Goal: Task Accomplishment & Management: Use online tool/utility

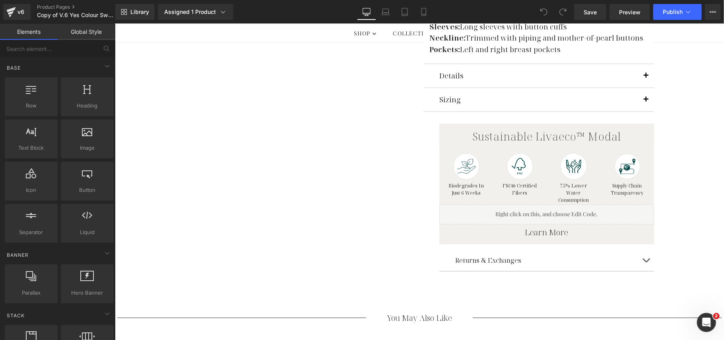
click at [646, 78] on span "button" at bounding box center [646, 78] width 0 height 0
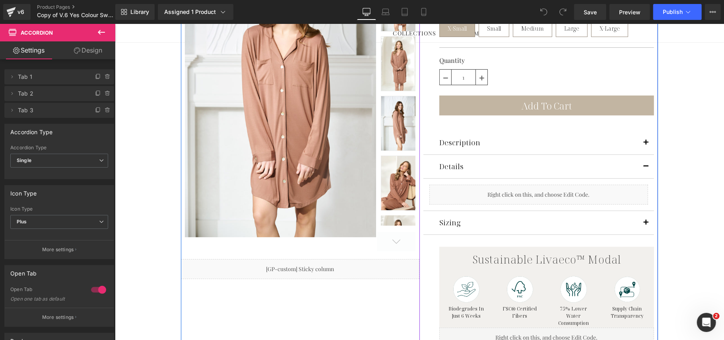
scroll to position [172, 0]
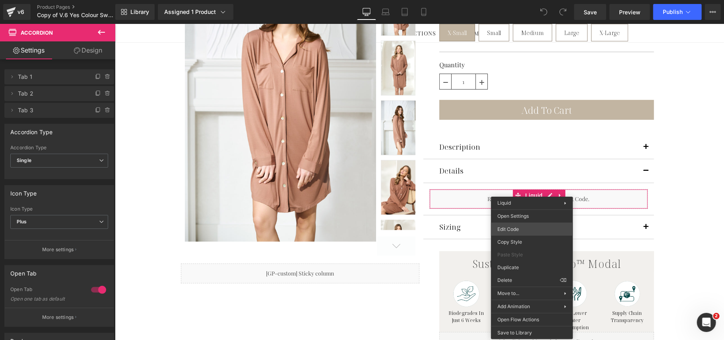
click at [531, 0] on div "You are previewing how the will restyle your page. You can not edit Elements in…" at bounding box center [362, 0] width 724 height 0
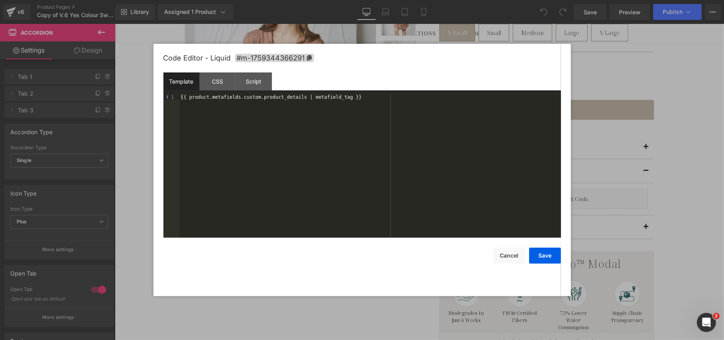
click at [585, 69] on div at bounding box center [362, 170] width 724 height 340
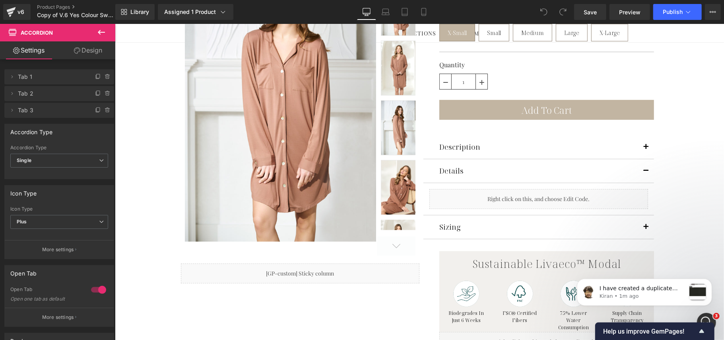
scroll to position [0, 0]
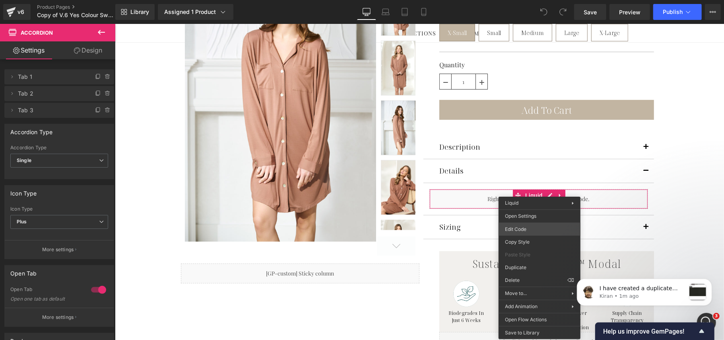
click at [546, 0] on div "You are previewing how the will restyle your page. You can not edit Elements in…" at bounding box center [362, 0] width 724 height 0
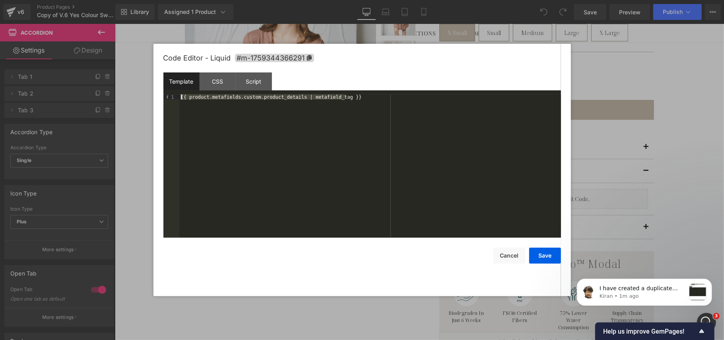
drag, startPoint x: 355, startPoint y: 102, endPoint x: 175, endPoint y: 99, distance: 180.1
click at [175, 99] on pre "1 {{ product.metafields.custom.product_details | metafield_tag }} XXXXXXXXXXXXX…" at bounding box center [362, 165] width 398 height 143
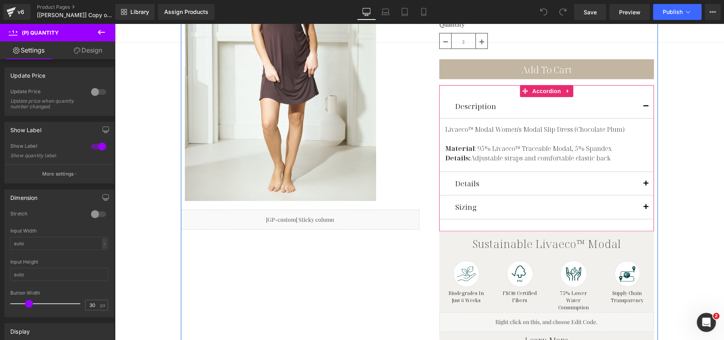
click at [641, 183] on button "button" at bounding box center [646, 182] width 16 height 23
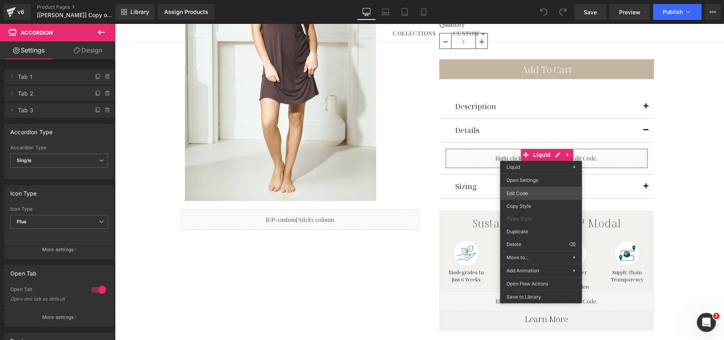
click at [538, 0] on div "You are previewing how the will restyle your page. You can not edit Elements in…" at bounding box center [362, 0] width 724 height 0
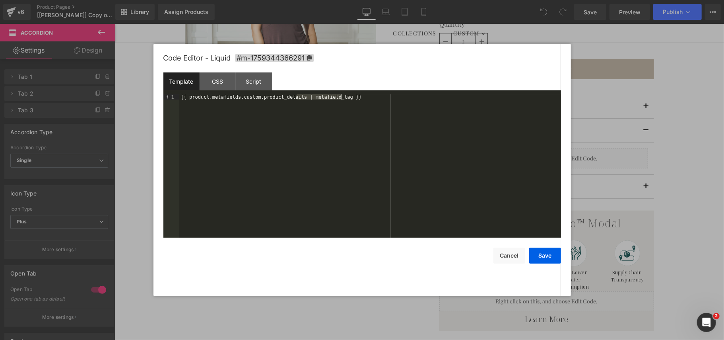
drag, startPoint x: 295, startPoint y: 97, endPoint x: 342, endPoint y: 96, distance: 46.9
click at [342, 96] on div "{{ product.metafields.custom.product_details | metafield_tag }}" at bounding box center [370, 171] width 382 height 154
drag, startPoint x: 235, startPoint y: 99, endPoint x: 295, endPoint y: 98, distance: 59.3
click at [295, 98] on div "{{product.metafields.custom.product_details}}" at bounding box center [370, 171] width 382 height 154
click at [548, 255] on button "Save" at bounding box center [545, 255] width 32 height 16
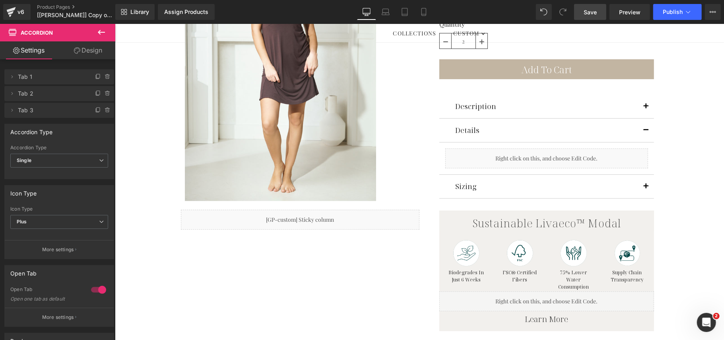
click at [579, 12] on link "Save" at bounding box center [590, 12] width 32 height 16
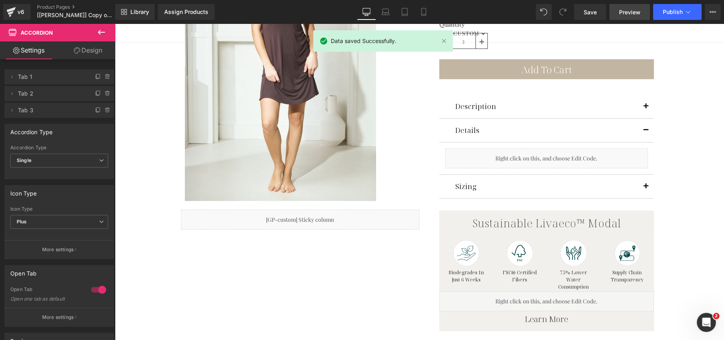
click at [625, 8] on span "Preview" at bounding box center [629, 12] width 21 height 8
click at [631, 14] on span "Preview" at bounding box center [629, 12] width 21 height 8
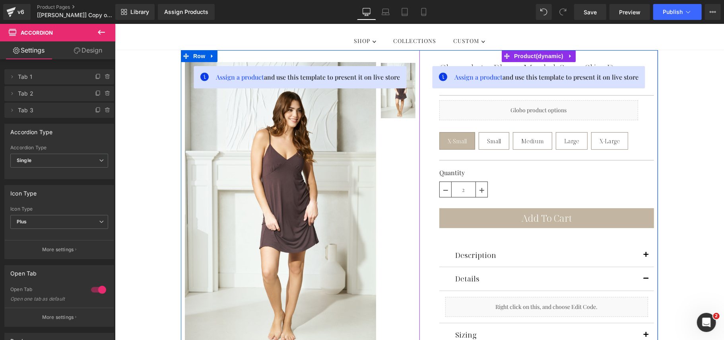
scroll to position [53, 0]
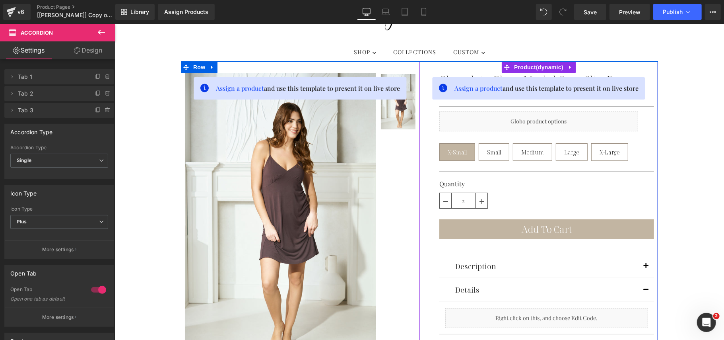
click at [419, 82] on div "Assign a product and use this template to present it on live store Chocolate Pl…" at bounding box center [538, 295] width 239 height 468
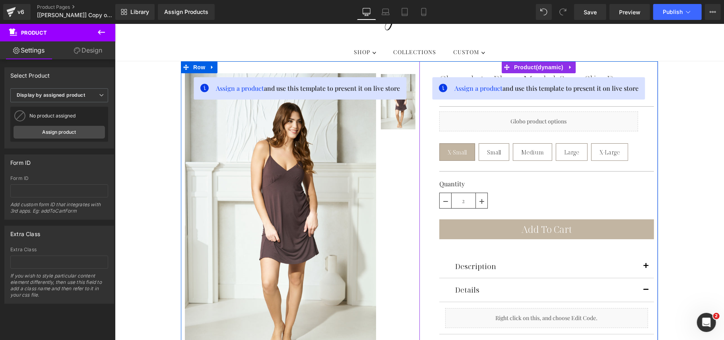
click at [425, 71] on div "Chocolate Plum Modal Sera Slip Dress (P) Title $118.00 $0 (P) Price Separator L…" at bounding box center [538, 293] width 231 height 448
click at [527, 65] on span "Product" at bounding box center [538, 67] width 53 height 12
click at [83, 95] on b "Display by assigned product" at bounding box center [51, 95] width 68 height 6
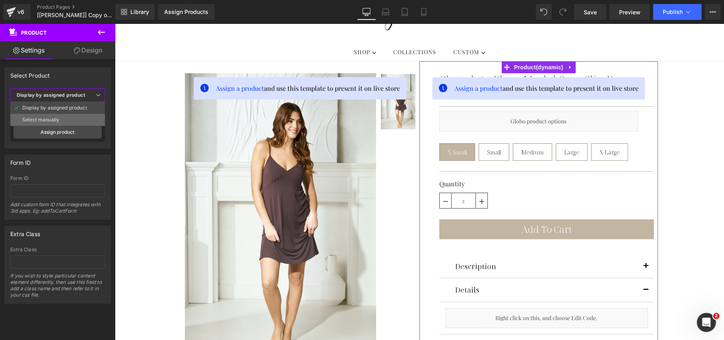
click at [76, 116] on li "Select manually" at bounding box center [57, 120] width 95 height 12
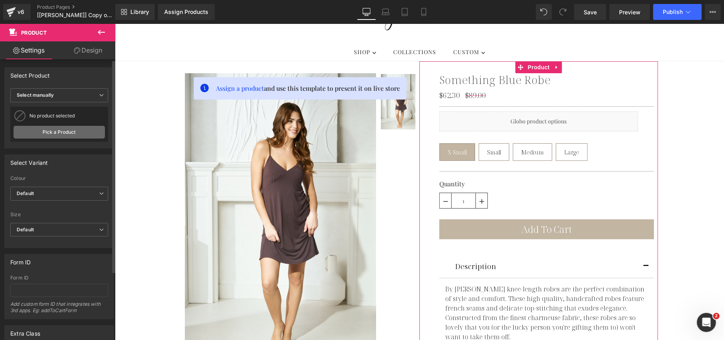
click at [59, 128] on link "Pick a Product" at bounding box center [59, 132] width 91 height 13
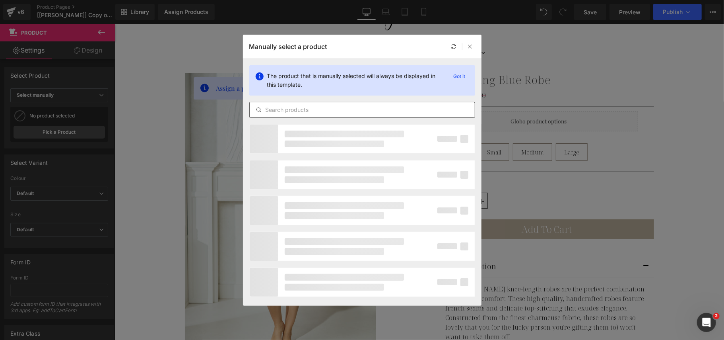
click at [344, 105] on input "text" at bounding box center [362, 110] width 225 height 10
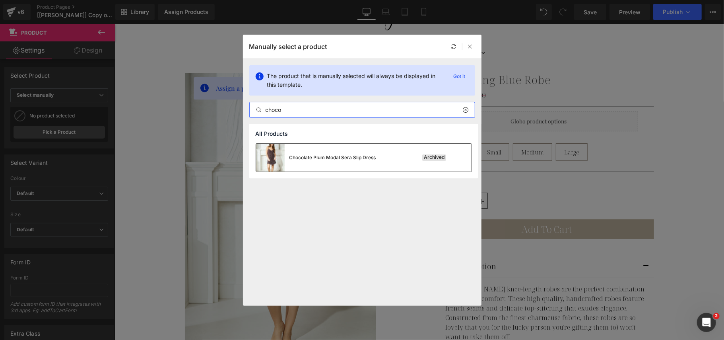
type input "choco"
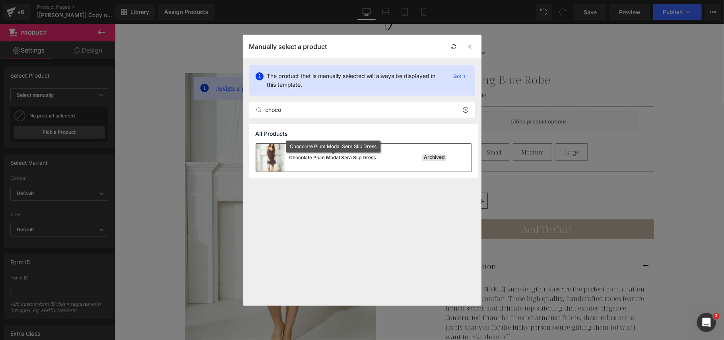
drag, startPoint x: 365, startPoint y: 153, endPoint x: 290, endPoint y: 119, distance: 81.8
click at [365, 154] on div "Chocolate Plum Modal Sera Slip Dress" at bounding box center [332, 157] width 87 height 7
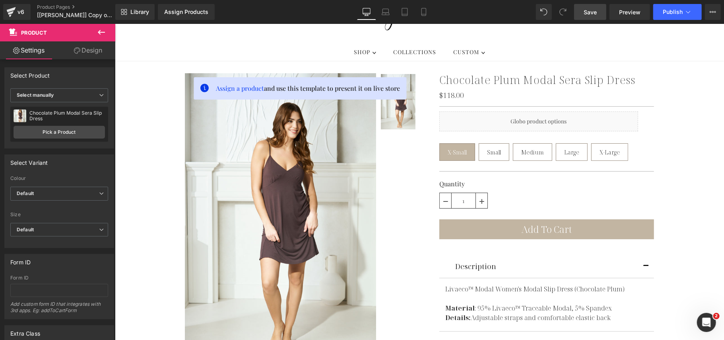
click at [594, 13] on span "Save" at bounding box center [590, 12] width 13 height 8
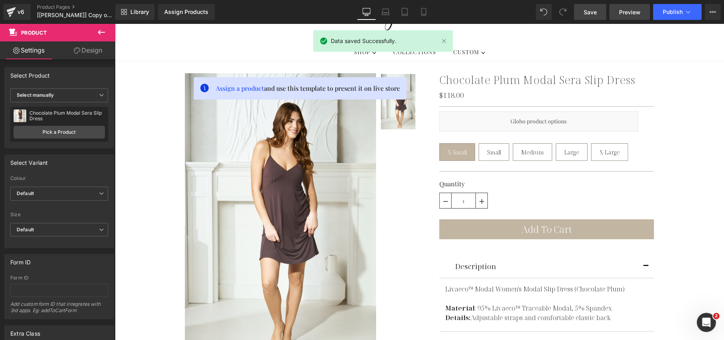
click at [623, 10] on span "Preview" at bounding box center [629, 12] width 21 height 8
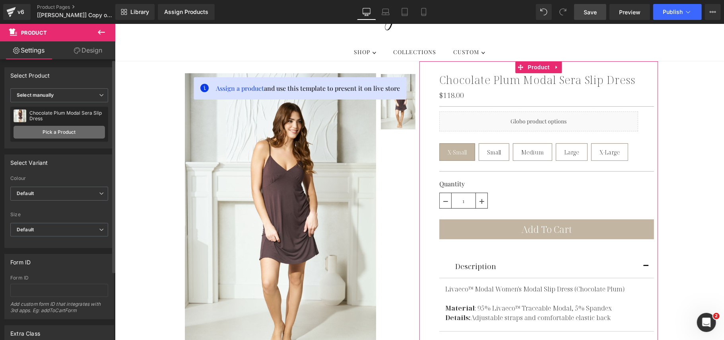
click at [50, 130] on link "Pick a Product" at bounding box center [59, 132] width 91 height 13
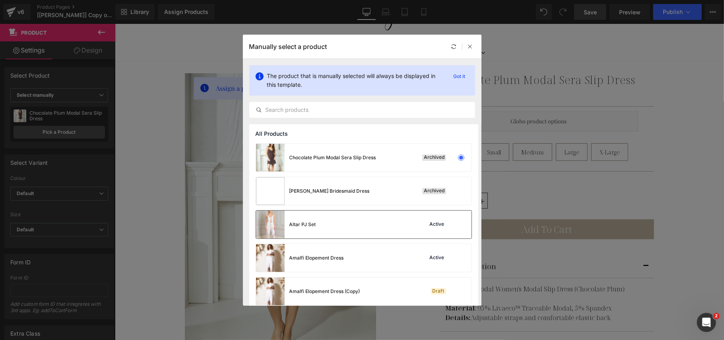
click at [361, 223] on div "Altar PJ Set Active" at bounding box center [364, 224] width 216 height 28
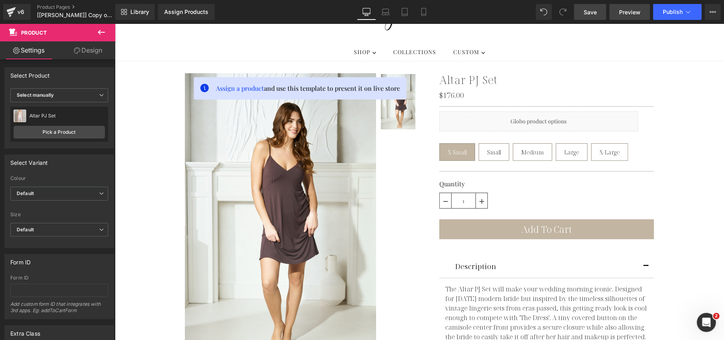
click at [623, 10] on span "Preview" at bounding box center [629, 12] width 21 height 8
click at [591, 18] on link "Save" at bounding box center [590, 12] width 32 height 16
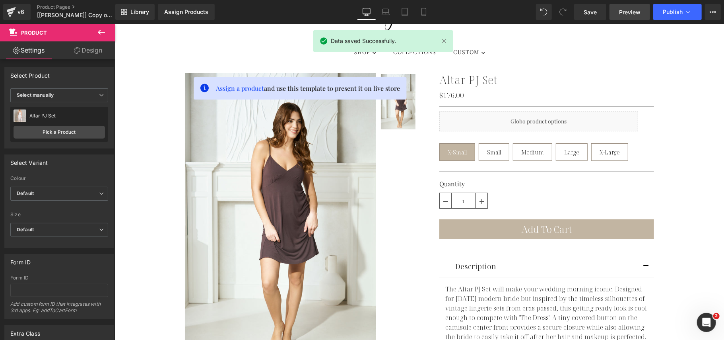
click at [625, 10] on span "Preview" at bounding box center [629, 12] width 21 height 8
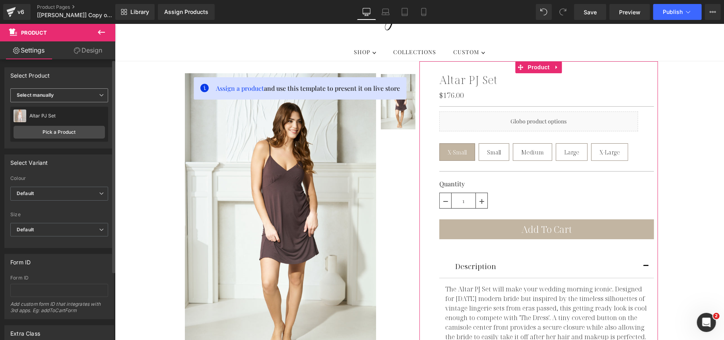
click at [83, 97] on span "Select manually" at bounding box center [59, 95] width 98 height 14
click at [72, 116] on li "Select manually" at bounding box center [57, 120] width 95 height 12
click at [110, 112] on div "Display by assigned product Select manually Select manually Display by assigned…" at bounding box center [59, 118] width 109 height 60
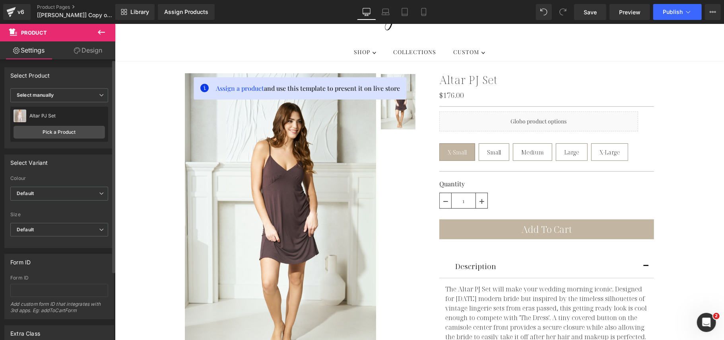
click at [78, 115] on div "Altar PJ Set" at bounding box center [67, 116] width 76 height 6
click at [69, 133] on link "Pick a Product" at bounding box center [59, 132] width 91 height 13
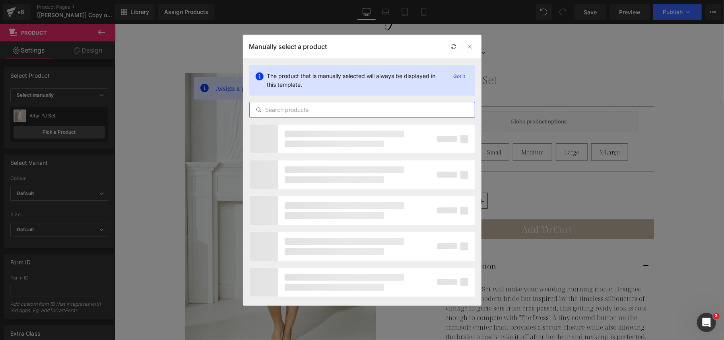
click at [350, 112] on input "text" at bounding box center [362, 110] width 225 height 10
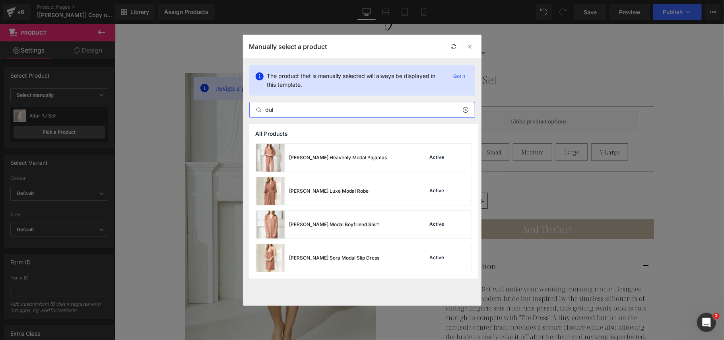
type input "dul"
click at [365, 223] on div "[PERSON_NAME] Modal Boyfriend Shirt" at bounding box center [334, 224] width 90 height 7
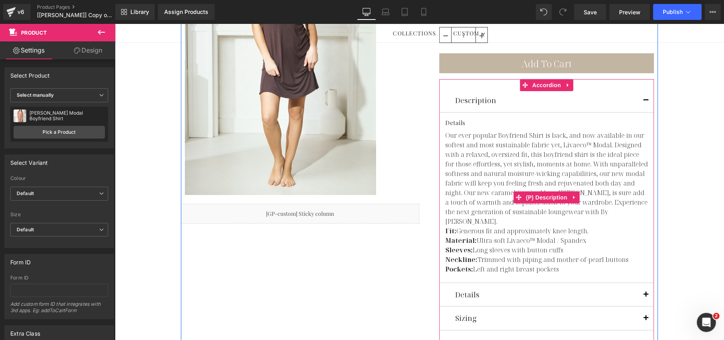
scroll to position [265, 0]
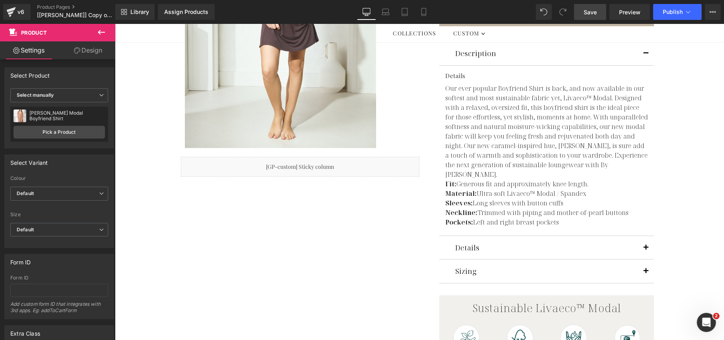
click at [594, 10] on span "Save" at bounding box center [590, 12] width 13 height 8
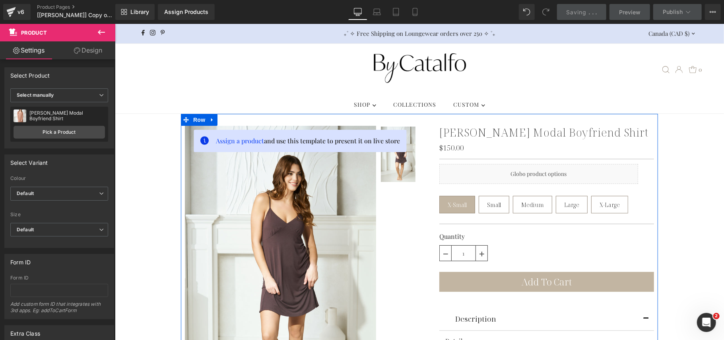
scroll to position [0, 0]
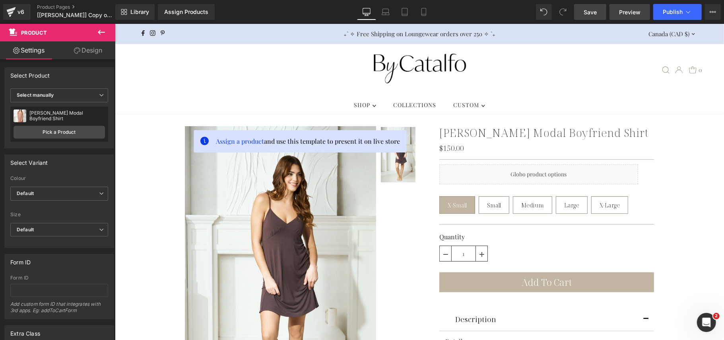
click at [628, 14] on span "Preview" at bounding box center [629, 12] width 21 height 8
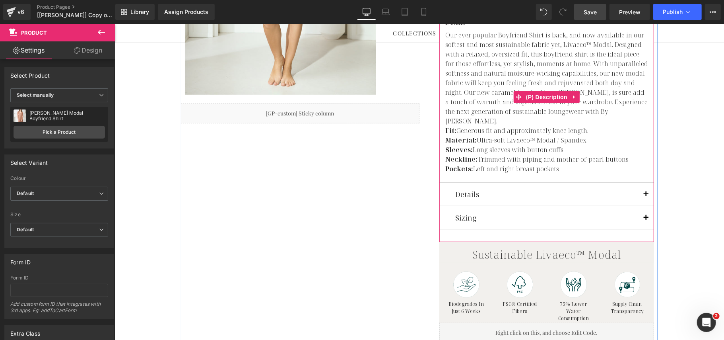
scroll to position [265, 0]
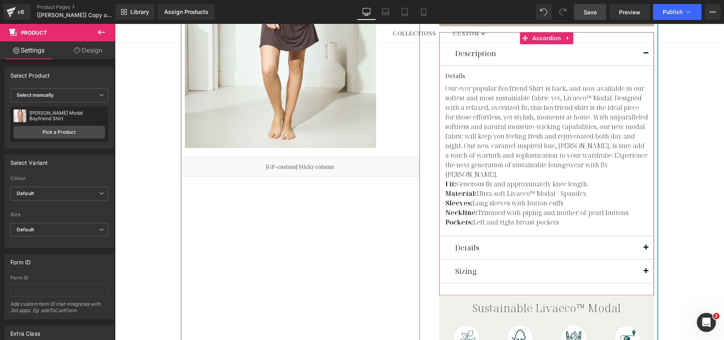
click at [638, 55] on button "button" at bounding box center [646, 52] width 16 height 23
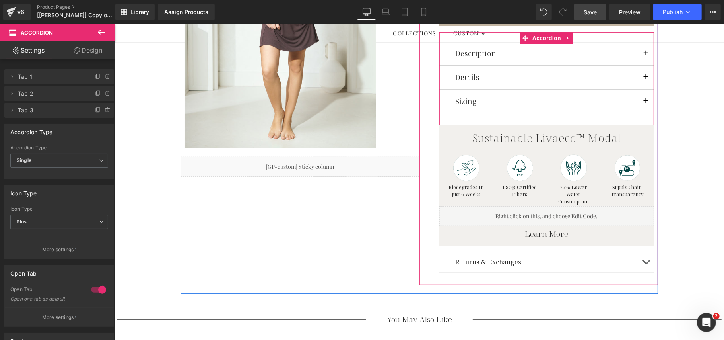
click at [640, 75] on button "button" at bounding box center [646, 76] width 16 height 23
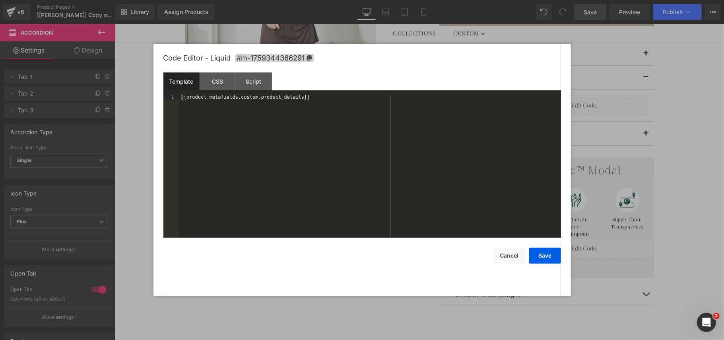
click at [462, 0] on div "Product You are previewing how the will restyle your page. You can not edit Ele…" at bounding box center [362, 0] width 724 height 0
click at [293, 99] on div "{{product.metafields.custom.product_details}}" at bounding box center [370, 171] width 382 height 154
click at [216, 81] on div "CSS" at bounding box center [218, 81] width 36 height 18
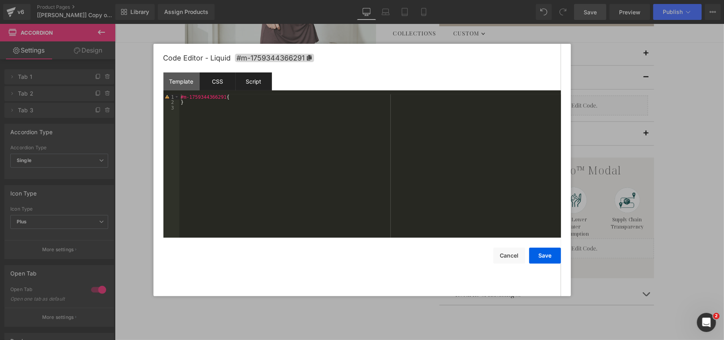
click at [258, 80] on div "Script" at bounding box center [254, 81] width 36 height 18
click at [218, 83] on div "CSS" at bounding box center [218, 81] width 36 height 18
click at [194, 82] on div "Template" at bounding box center [181, 81] width 36 height 18
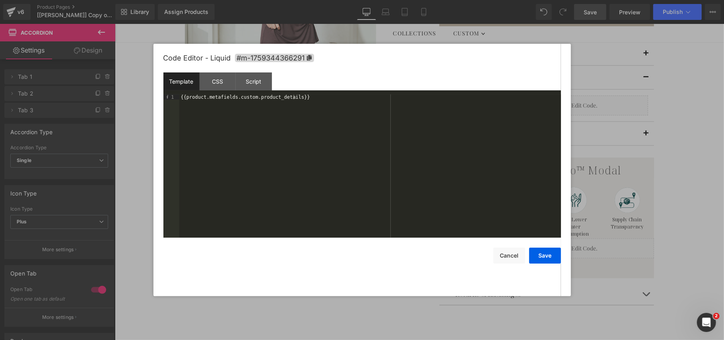
click at [606, 63] on div at bounding box center [362, 170] width 724 height 340
click at [530, 0] on div "Product You are previewing how the will restyle your page. You can not edit Ele…" at bounding box center [362, 0] width 724 height 0
click at [312, 96] on div "{{product.metafields.custom.product_details}}" at bounding box center [370, 171] width 382 height 154
drag, startPoint x: 293, startPoint y: 98, endPoint x: 235, endPoint y: 96, distance: 58.5
click at [235, 96] on div "{{product.metafields.custom.product_details}}" at bounding box center [370, 171] width 382 height 154
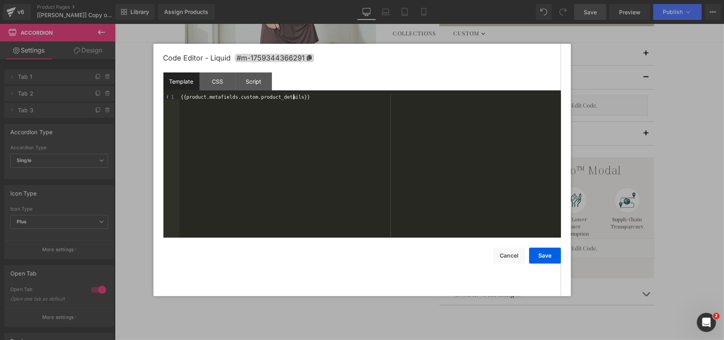
click at [293, 120] on div "{{product.metafields.custom.product_details}}" at bounding box center [370, 171] width 382 height 154
click at [547, 259] on button "Save" at bounding box center [545, 255] width 32 height 16
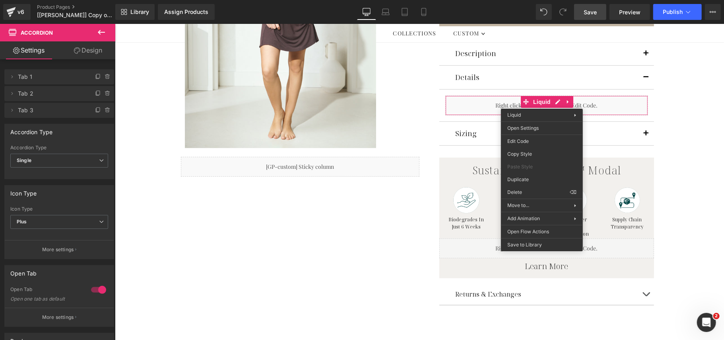
click at [582, 8] on link "Save" at bounding box center [590, 12] width 32 height 16
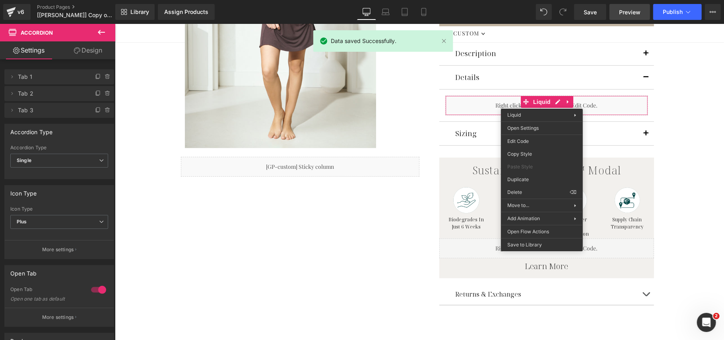
click at [627, 10] on span "Preview" at bounding box center [629, 12] width 21 height 8
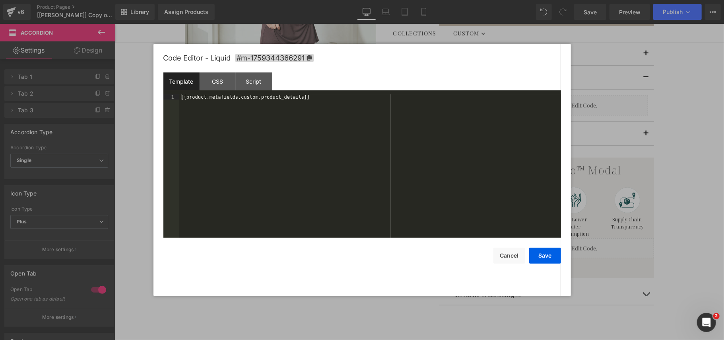
click at [536, 0] on div "Product You are previewing how the will restyle your page. You can not edit Ele…" at bounding box center [362, 0] width 724 height 0
click at [544, 253] on button "Save" at bounding box center [545, 255] width 32 height 16
click at [506, 0] on div "Product You are previewing how the will restyle your page. You can not edit Ele…" at bounding box center [362, 0] width 724 height 0
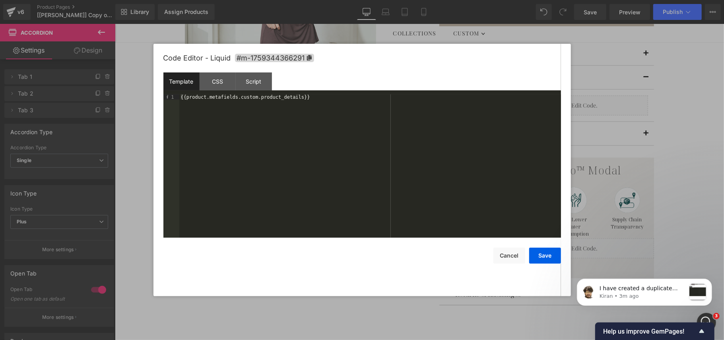
scroll to position [0, 0]
click at [681, 64] on div at bounding box center [362, 170] width 724 height 340
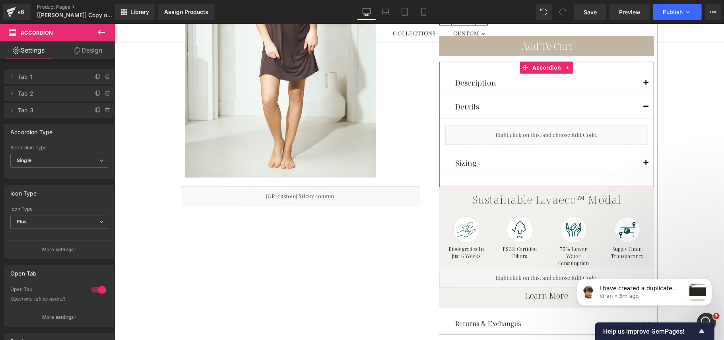
scroll to position [212, 0]
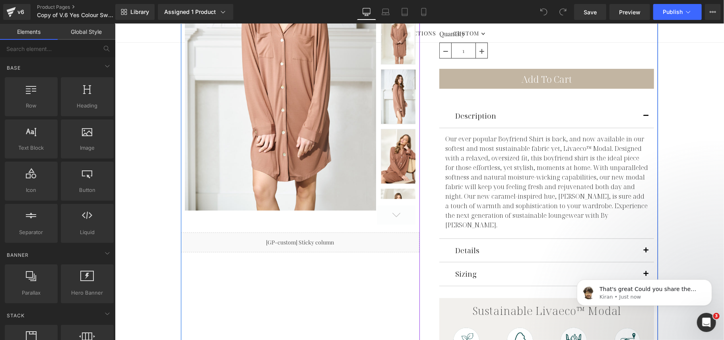
scroll to position [265, 0]
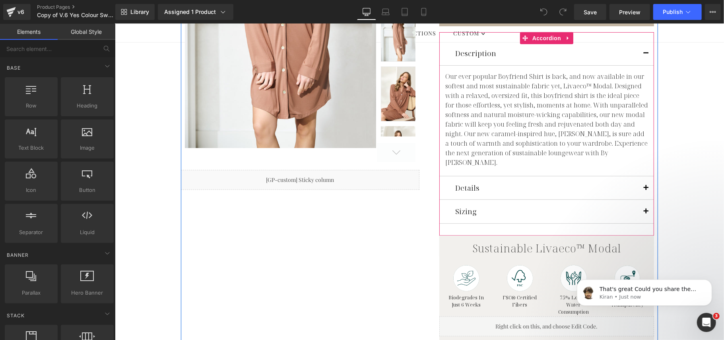
click at [646, 190] on span "button" at bounding box center [646, 190] width 0 height 0
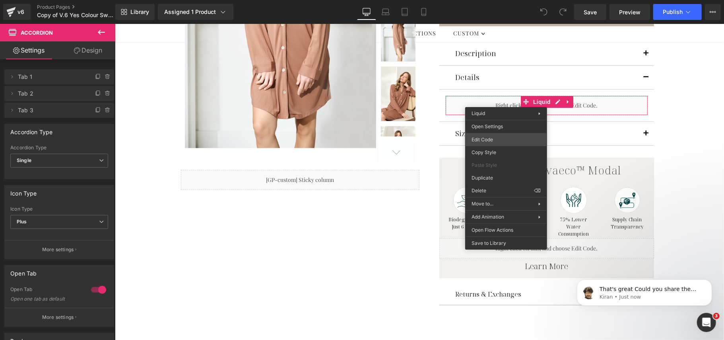
click at [500, 0] on div "You are previewing how the will restyle your page. You can not edit Elements in…" at bounding box center [362, 0] width 724 height 0
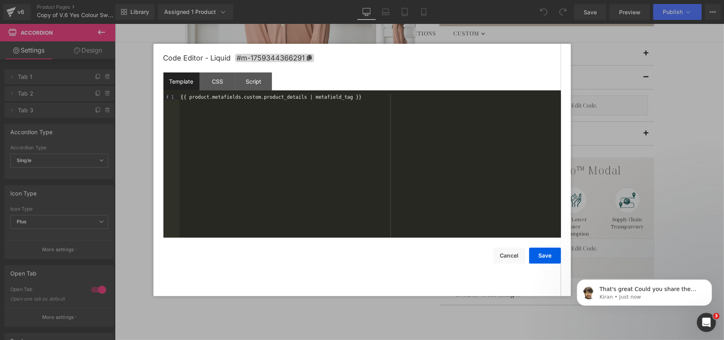
click at [581, 41] on div at bounding box center [362, 170] width 724 height 340
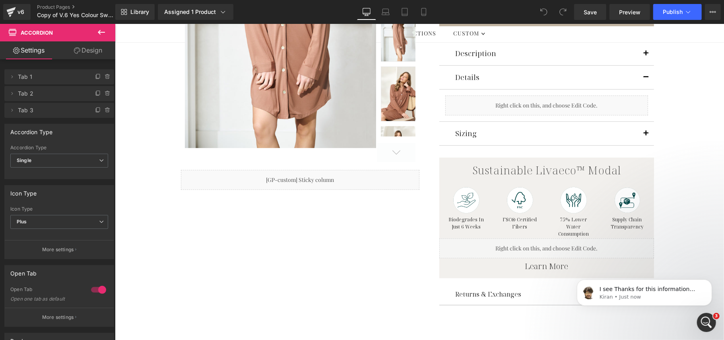
scroll to position [0, 0]
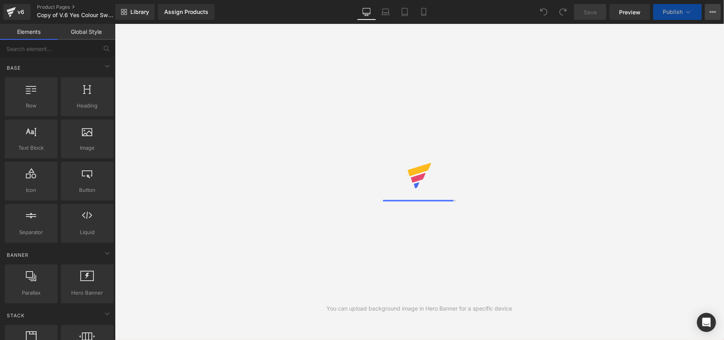
click at [718, 16] on button "View Live Page View with current Template Save Template to Library Schedule Pub…" at bounding box center [713, 12] width 16 height 16
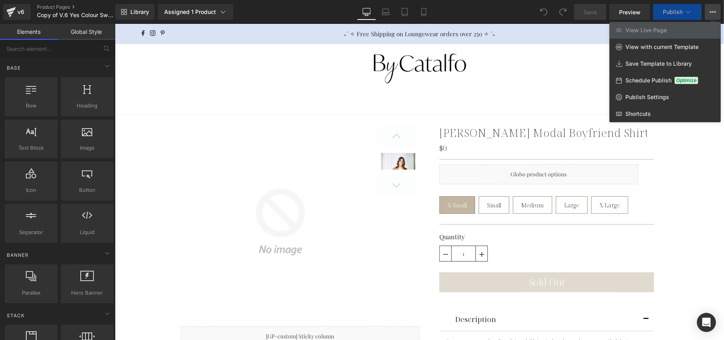
click at [493, 8] on div "Library Assigned 1 Product Product Preview Dulce de Leche Modal Boyfriend Shirt…" at bounding box center [419, 12] width 609 height 16
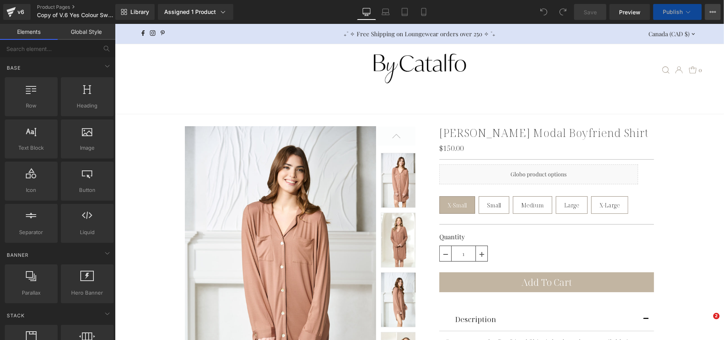
click at [711, 15] on icon at bounding box center [713, 12] width 6 height 6
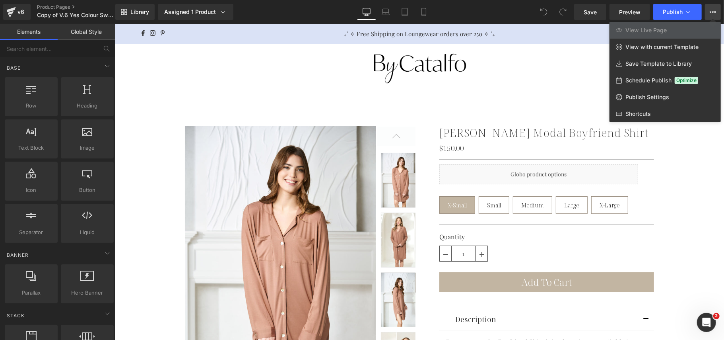
click at [510, 10] on div "Library Assigned 1 Product Product Preview Dulce de Leche Modal Boyfriend Shirt…" at bounding box center [419, 12] width 609 height 16
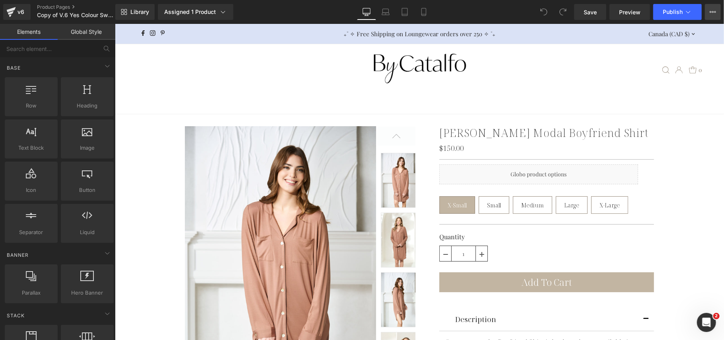
click at [709, 7] on button "View Live Page View with current Template Save Template to Library Schedule Pub…" at bounding box center [713, 12] width 16 height 16
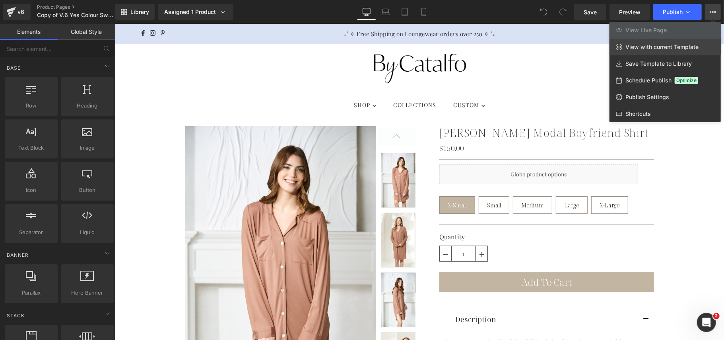
click at [666, 44] on span "View with current Template" at bounding box center [661, 46] width 73 height 7
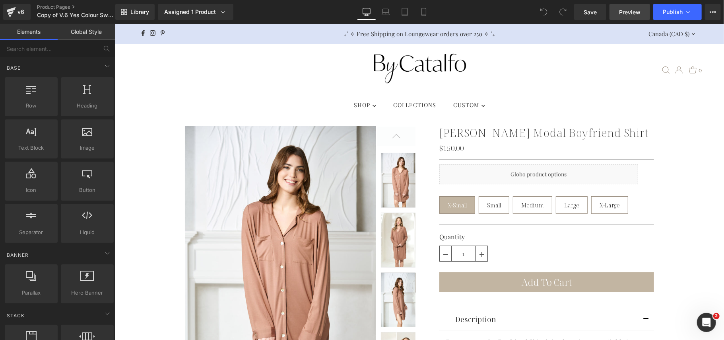
click at [641, 15] on span "Preview" at bounding box center [629, 12] width 21 height 8
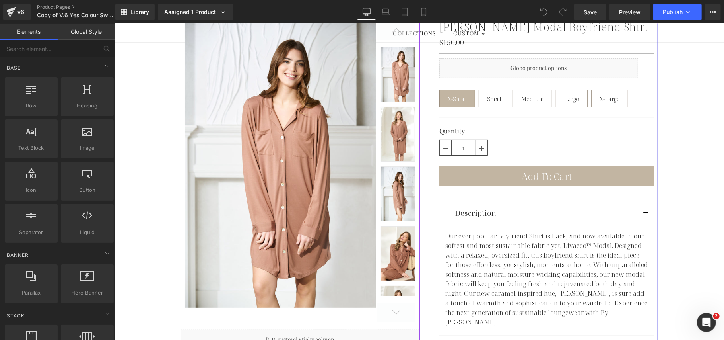
scroll to position [106, 0]
click at [630, 10] on span "Preview" at bounding box center [629, 12] width 21 height 8
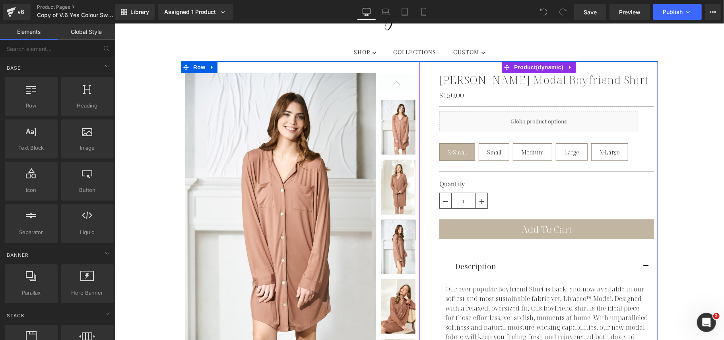
scroll to position [0, 0]
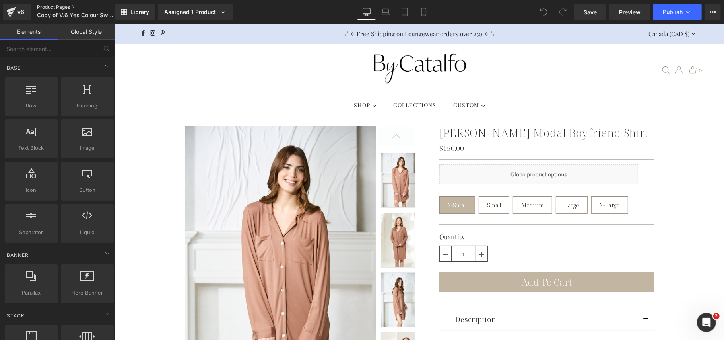
click at [49, 10] on link "Product Pages" at bounding box center [82, 7] width 91 height 6
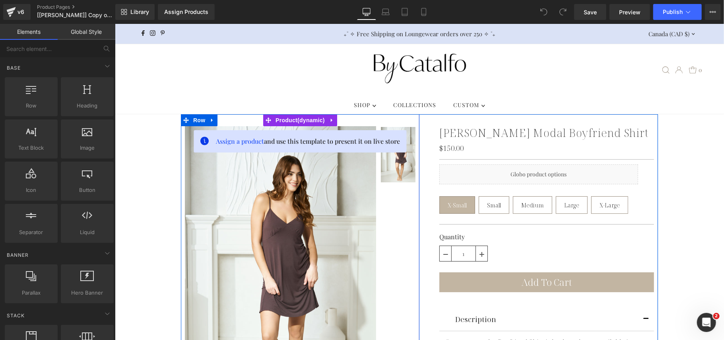
click at [402, 121] on div "Assign a product and use this template to present it on live store Chocolate Pl…" at bounding box center [300, 266] width 239 height 305
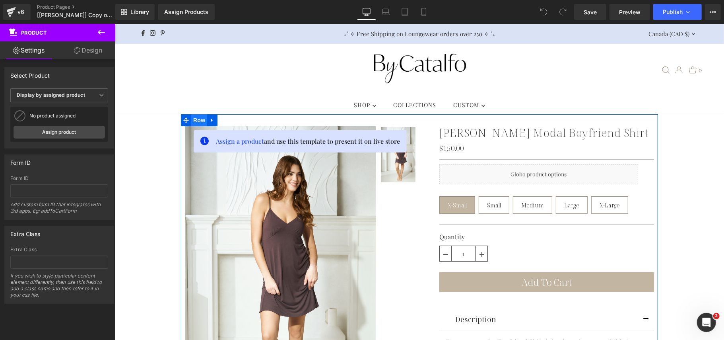
click at [196, 118] on span "Row" at bounding box center [199, 120] width 16 height 12
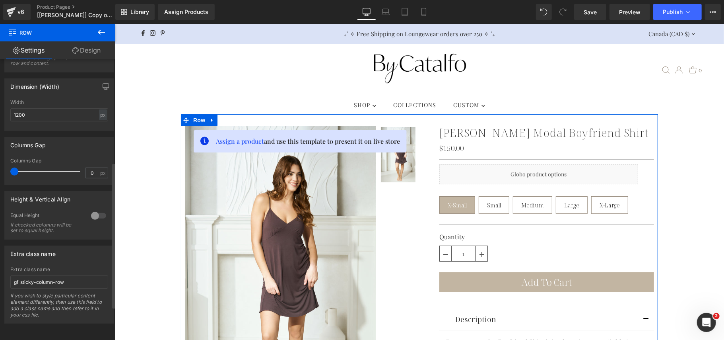
scroll to position [261, 0]
click at [82, 56] on link "Design" at bounding box center [87, 50] width 58 height 18
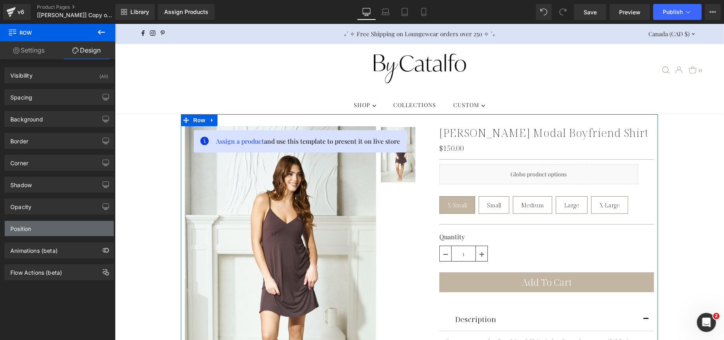
click at [65, 229] on div "Position" at bounding box center [59, 228] width 109 height 15
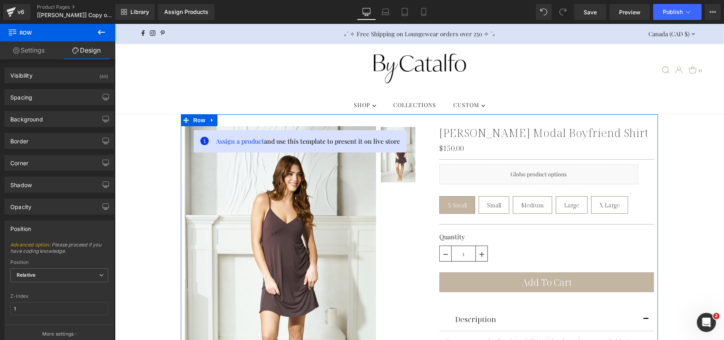
click at [37, 41] on link "Settings" at bounding box center [29, 50] width 58 height 18
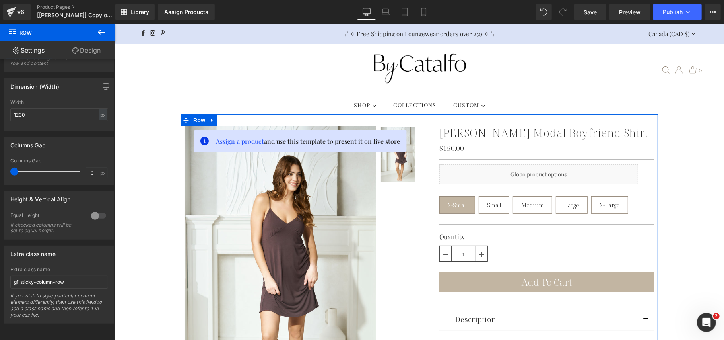
click at [37, 52] on link "Settings" at bounding box center [29, 50] width 58 height 18
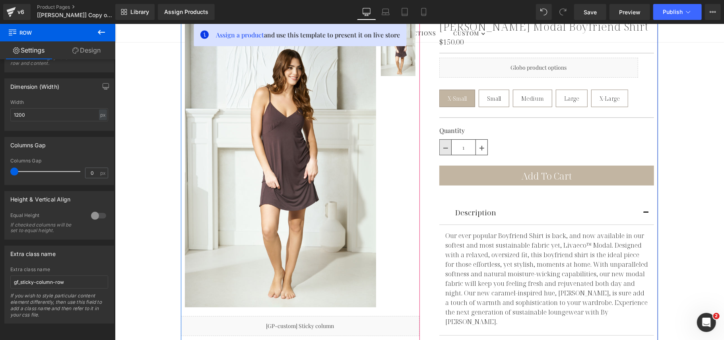
scroll to position [53, 0]
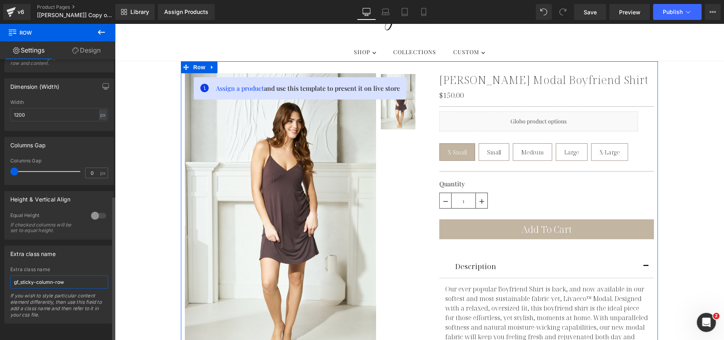
click at [77, 276] on input "gf_sticky-column-row" at bounding box center [59, 281] width 98 height 13
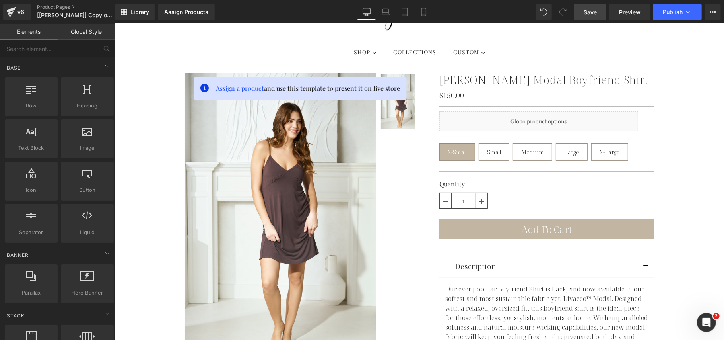
click at [589, 13] on span "Save" at bounding box center [590, 12] width 13 height 8
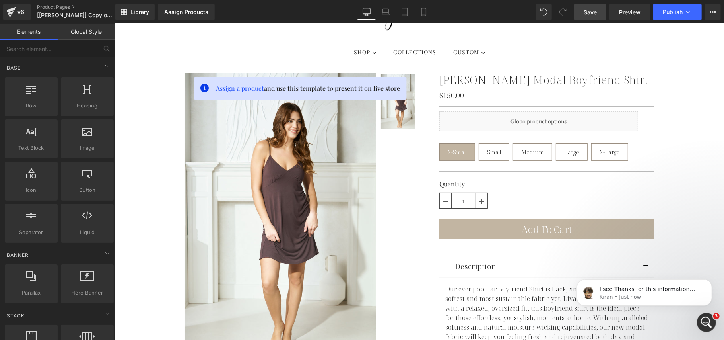
scroll to position [0, 0]
click at [632, 19] on link "Preview" at bounding box center [630, 12] width 41 height 16
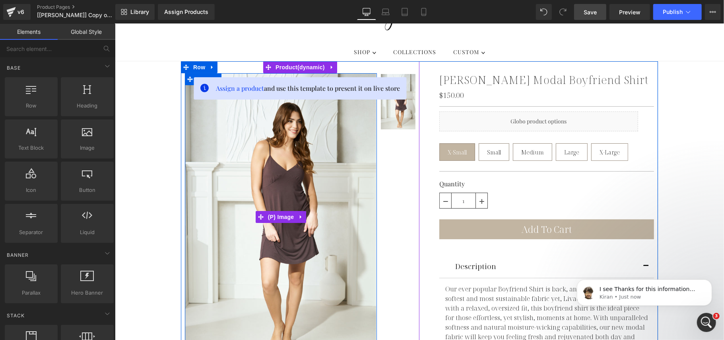
click at [355, 144] on img at bounding box center [280, 216] width 192 height 287
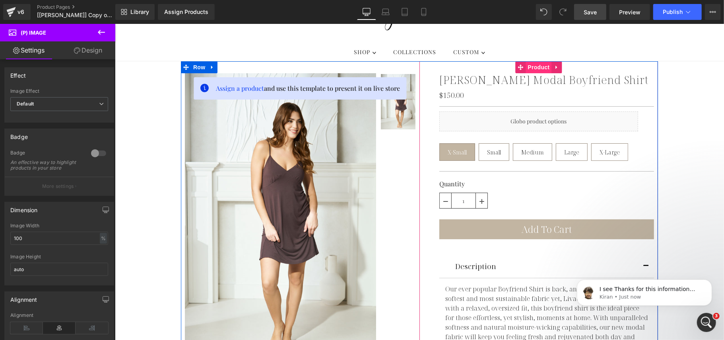
click at [526, 66] on span "Product" at bounding box center [539, 67] width 26 height 12
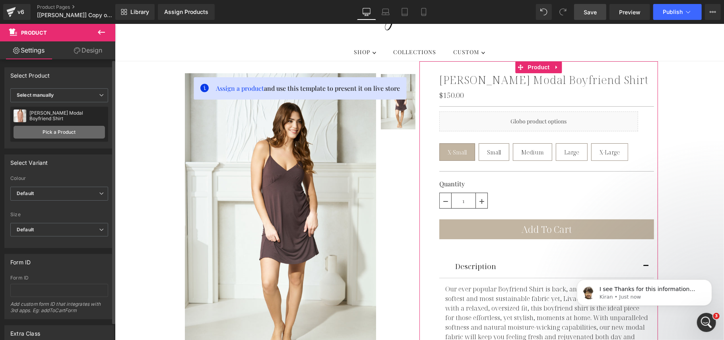
click at [69, 131] on link "Pick a Product" at bounding box center [59, 132] width 91 height 13
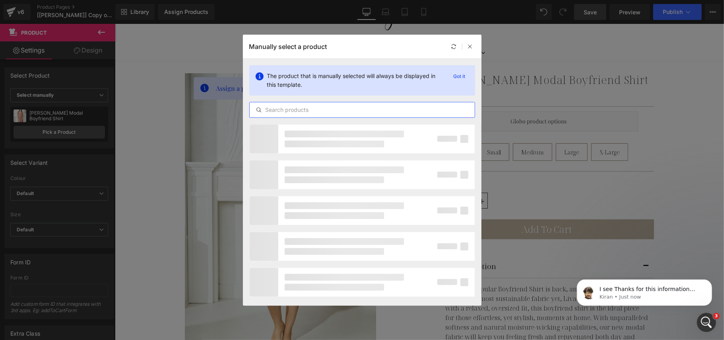
click at [346, 110] on input "text" at bounding box center [362, 110] width 225 height 10
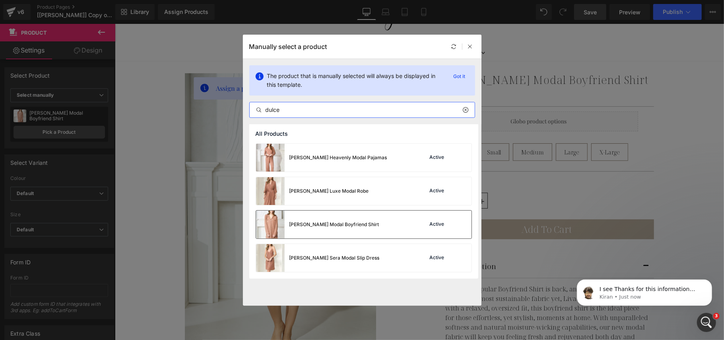
type input "dulce"
click at [347, 225] on div "[PERSON_NAME] Modal Boyfriend Shirt" at bounding box center [334, 224] width 90 height 7
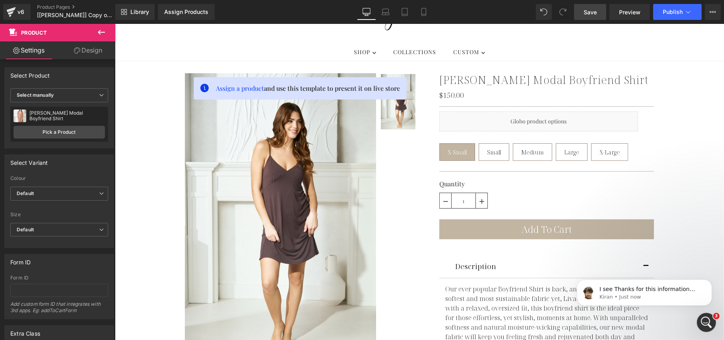
click at [588, 16] on span "Save" at bounding box center [590, 12] width 13 height 8
click at [624, 15] on span "Preview" at bounding box center [629, 12] width 21 height 8
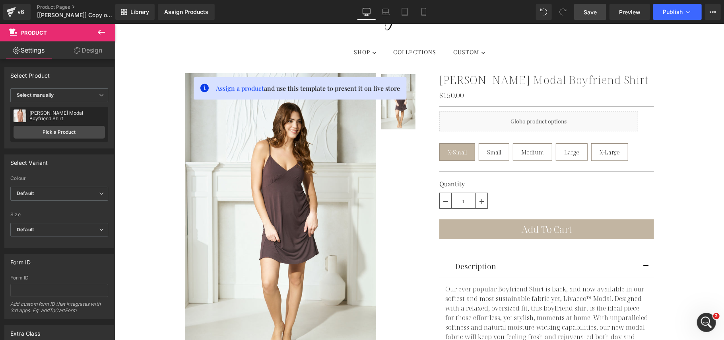
click at [598, 15] on link "Save" at bounding box center [590, 12] width 32 height 16
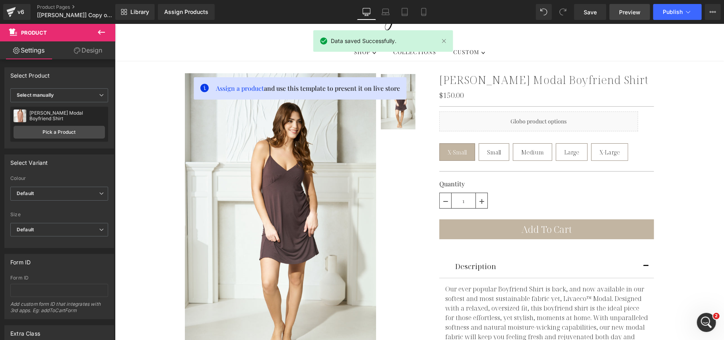
click at [629, 17] on link "Preview" at bounding box center [630, 12] width 41 height 16
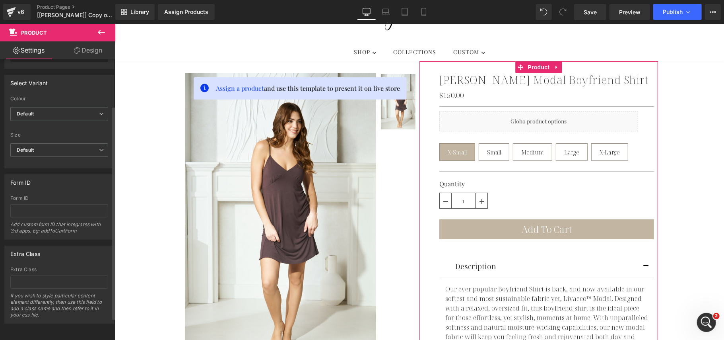
scroll to position [89, 0]
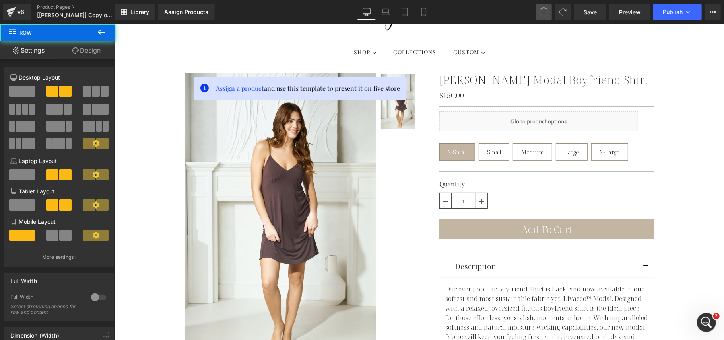
type input "gf_sticky-column-row"
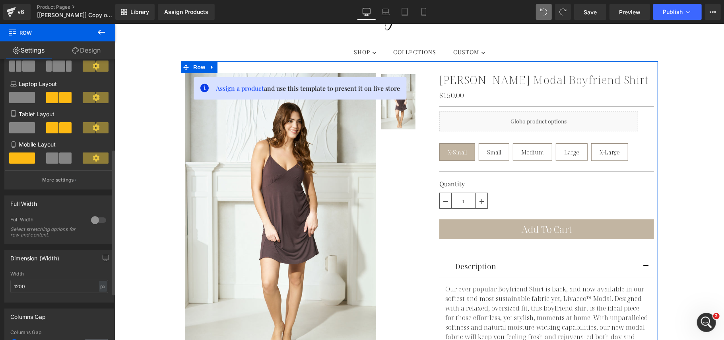
scroll to position [261, 0]
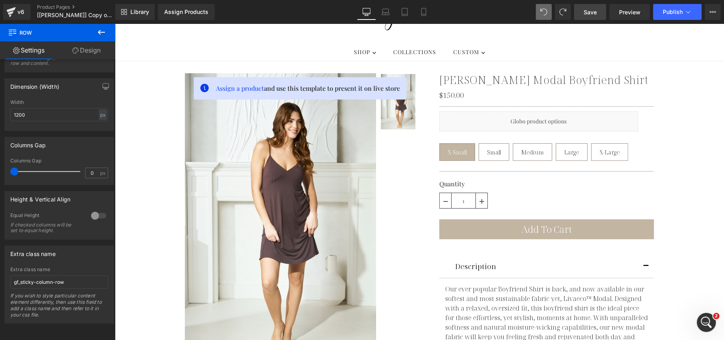
click at [596, 15] on span "Save" at bounding box center [590, 12] width 13 height 8
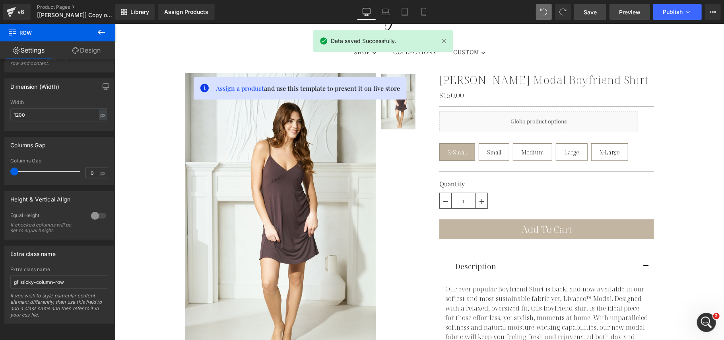
click at [622, 8] on span "Preview" at bounding box center [629, 12] width 21 height 8
